Goal: Task Accomplishment & Management: Manage account settings

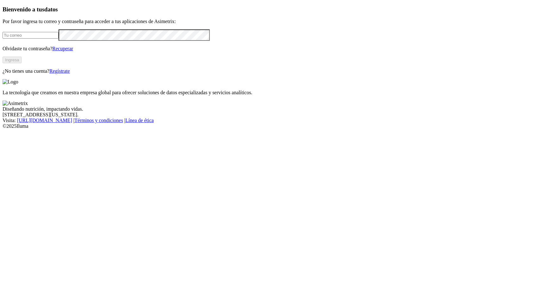
type input "maria.villamarin@premexcorp.com"
click at [22, 63] on button "Ingresa" at bounding box center [12, 60] width 19 height 7
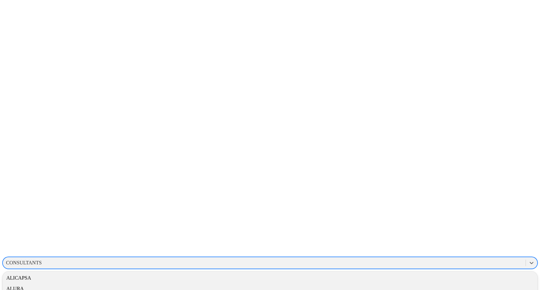
click at [42, 260] on div "CONSULTANTS" at bounding box center [24, 263] width 36 height 6
